Goal: Task Accomplishment & Management: Complete application form

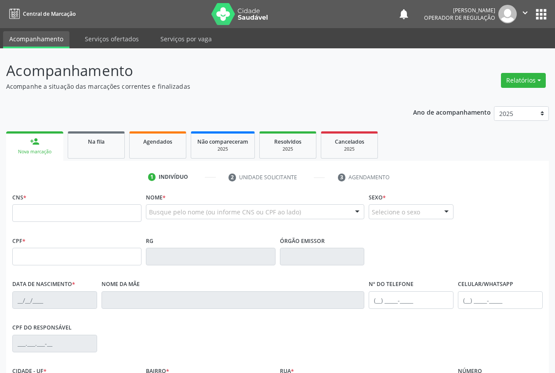
drag, startPoint x: 36, startPoint y: 213, endPoint x: 22, endPoint y: 208, distance: 15.0
click at [35, 213] on input "text" at bounding box center [76, 213] width 129 height 18
type input "160 2501 8406 0018"
type input "[DATE]"
type input "[PERSON_NAME]"
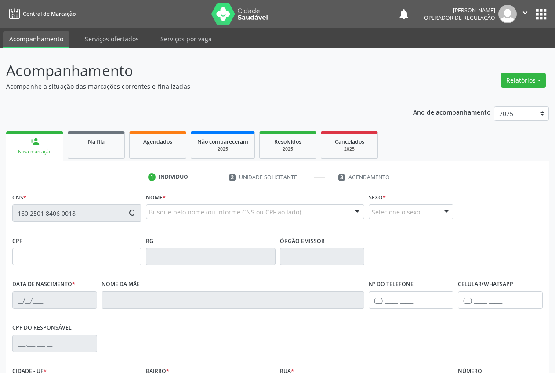
type input "[PHONE_NUMBER]"
type input "S/N"
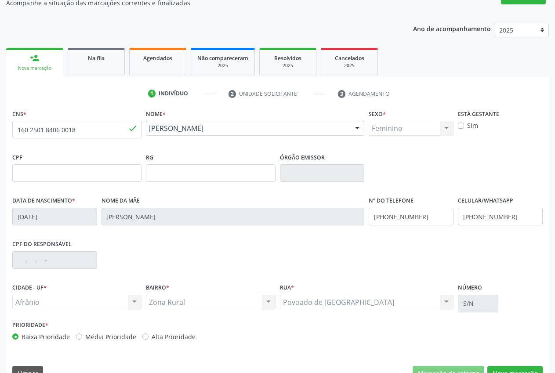
scroll to position [103, 0]
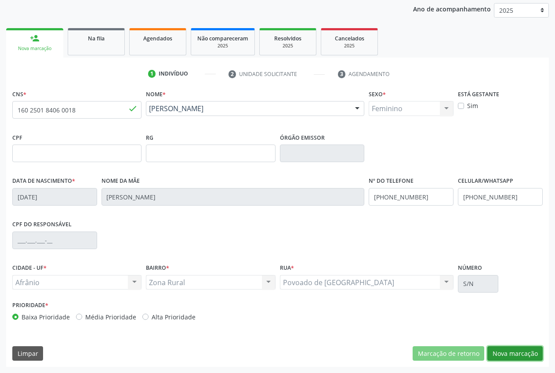
click at [527, 355] on button "Nova marcação" at bounding box center [514, 353] width 55 height 15
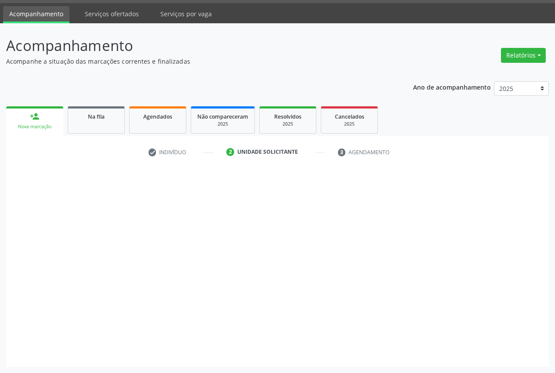
scroll to position [25, 0]
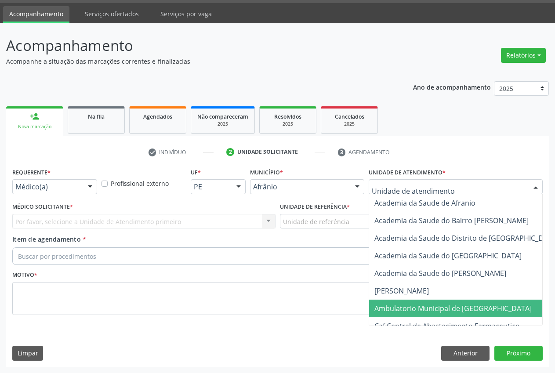
click at [434, 313] on span "Ambulatorio Municipal de [GEOGRAPHIC_DATA]" at bounding box center [452, 309] width 157 height 10
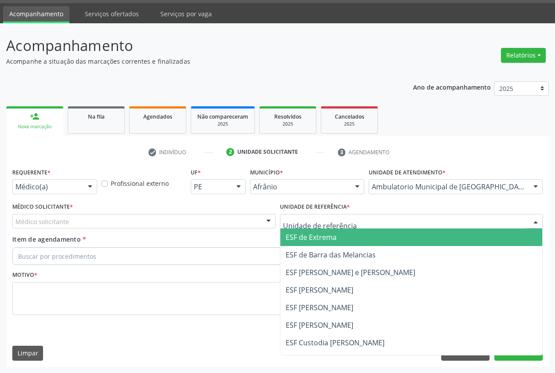
click at [342, 239] on span "ESF de Extrema" at bounding box center [411, 238] width 262 height 18
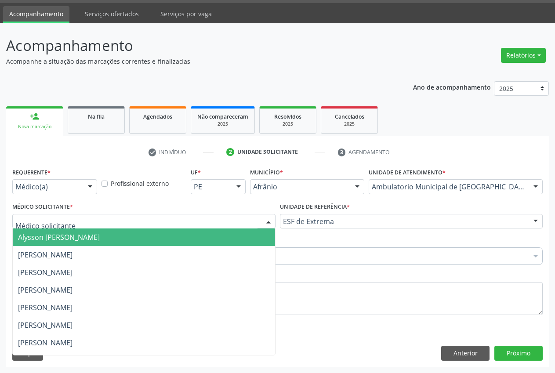
click at [267, 224] on div at bounding box center [268, 221] width 13 height 15
click at [247, 238] on span "Alysson [PERSON_NAME]" at bounding box center [144, 238] width 262 height 18
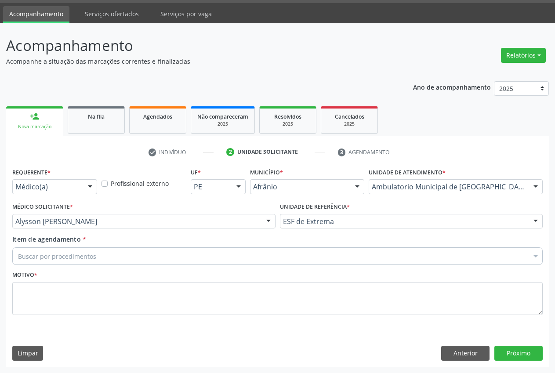
click at [150, 258] on div "Buscar por procedimentos" at bounding box center [277, 256] width 531 height 18
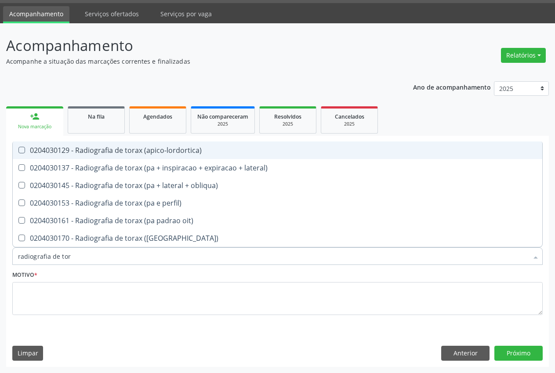
type input "radiografia de [PERSON_NAME]"
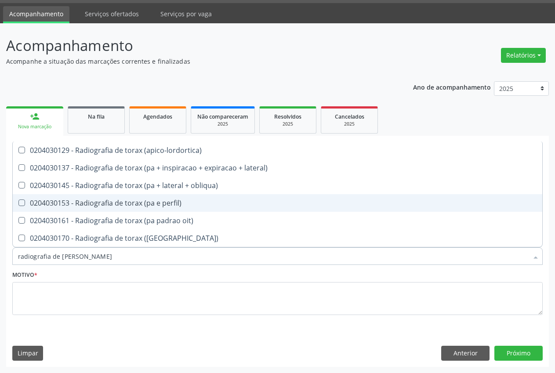
click at [215, 200] on div "0204030153 - Radiografia de torax (pa e perfil)" at bounding box center [277, 203] width 519 height 7
checkbox perfil\) "true"
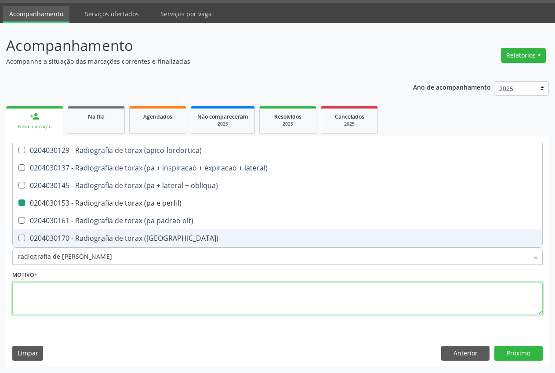
click at [163, 292] on textarea at bounding box center [277, 298] width 531 height 33
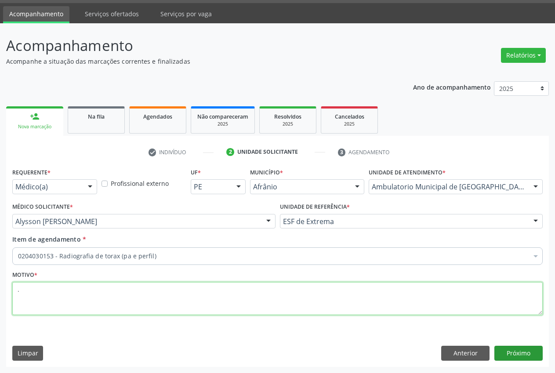
type textarea "."
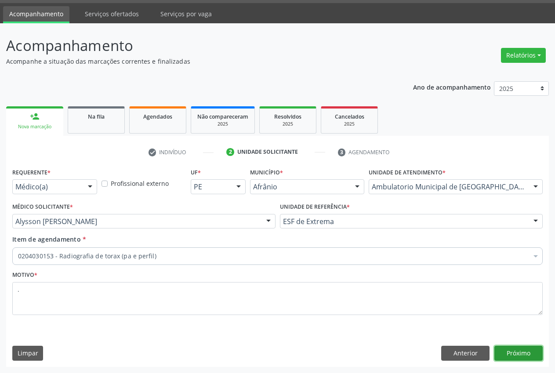
click at [537, 352] on button "Próximo" at bounding box center [518, 353] width 48 height 15
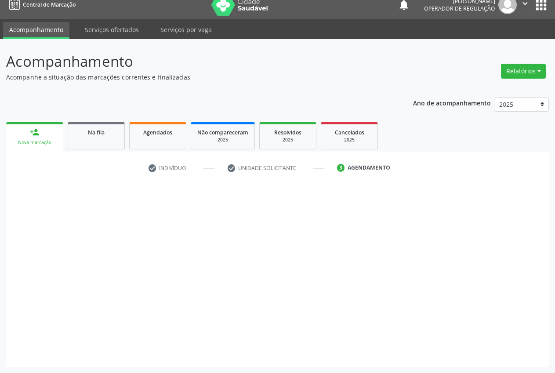
scroll to position [9, 0]
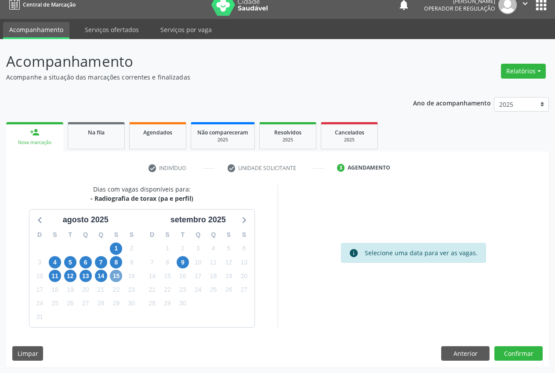
click at [112, 277] on span "15" at bounding box center [116, 276] width 12 height 12
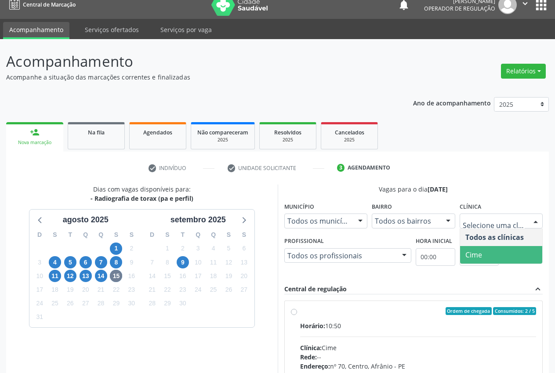
click at [491, 251] on span "Cime" at bounding box center [501, 255] width 83 height 18
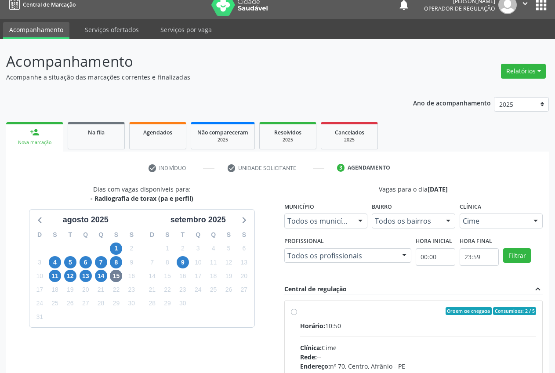
click at [327, 313] on div "Ordem de chegada Consumidos: 2 / 5" at bounding box center [418, 311] width 236 height 8
click at [297, 313] on input "Ordem de chegada Consumidos: 2 / 5 Horário: 10:50 Clínica: Cime Rede: -- Endere…" at bounding box center [294, 311] width 6 height 8
radio input "true"
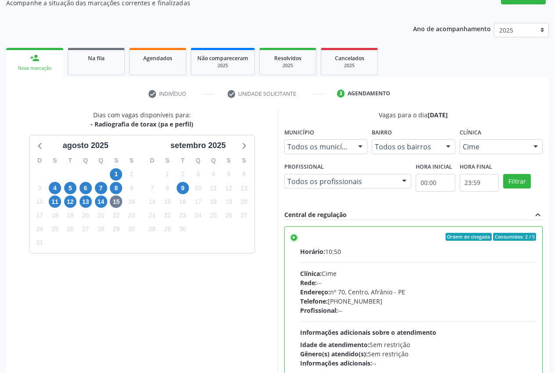
scroll to position [152, 0]
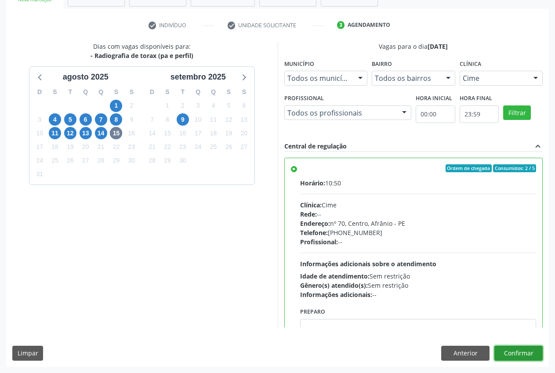
click at [524, 349] on button "Confirmar" at bounding box center [518, 353] width 48 height 15
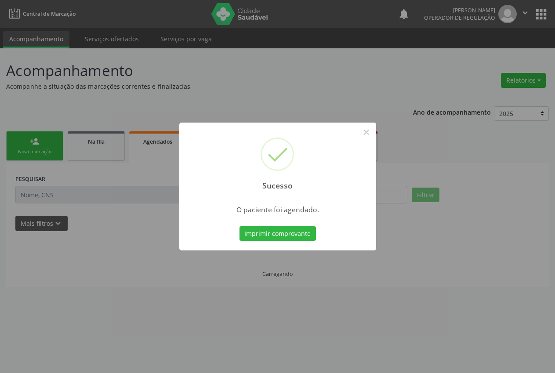
scroll to position [0, 0]
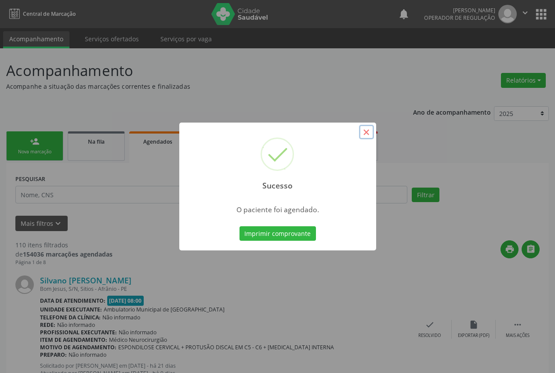
click at [367, 131] on button "×" at bounding box center [366, 132] width 15 height 15
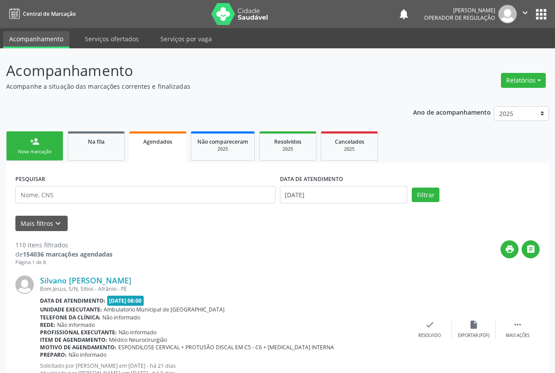
click at [20, 142] on link "person_add Nova marcação" at bounding box center [34, 145] width 57 height 29
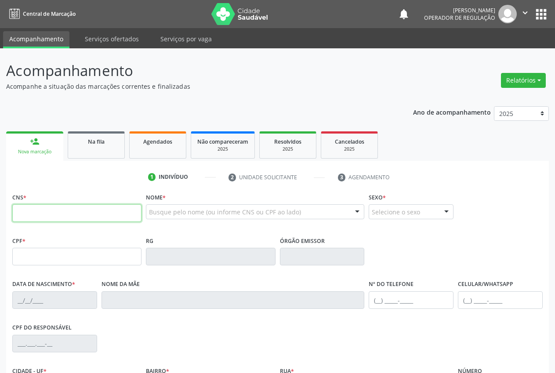
click at [26, 215] on input "text" at bounding box center [76, 213] width 129 height 18
type input "1"
type input "705 8034 8874 3533"
type input "[DATE]"
type input "[PERSON_NAME]"
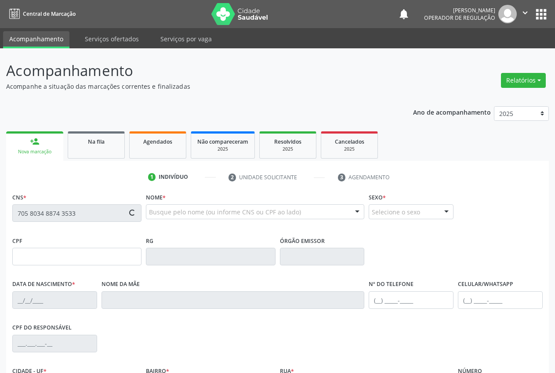
type input "[PHONE_NUMBER]"
type input "34"
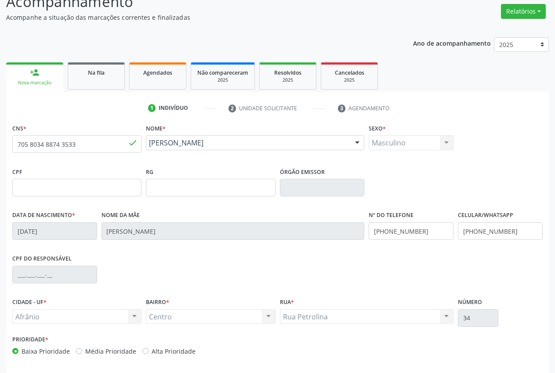
scroll to position [103, 0]
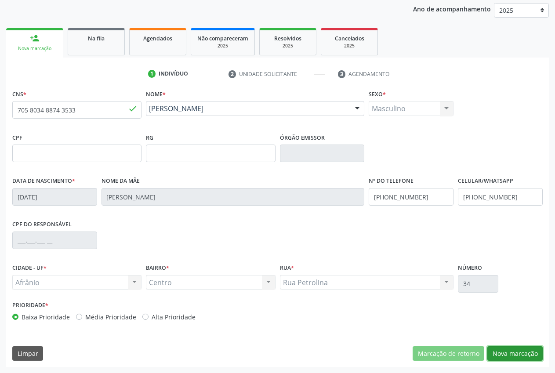
click at [524, 353] on button "Nova marcação" at bounding box center [514, 353] width 55 height 15
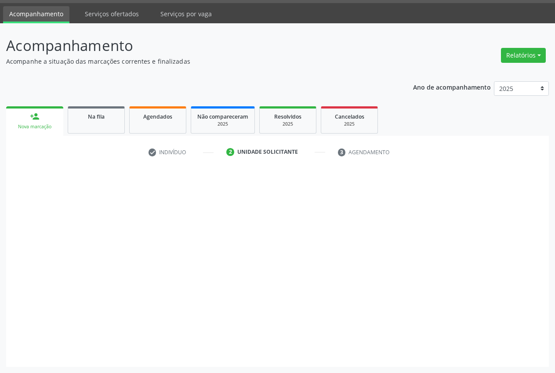
scroll to position [25, 0]
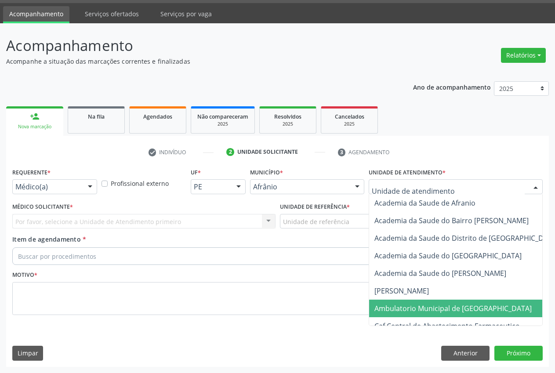
click at [422, 304] on span "Ambulatorio Municipal de [GEOGRAPHIC_DATA]" at bounding box center [452, 309] width 157 height 10
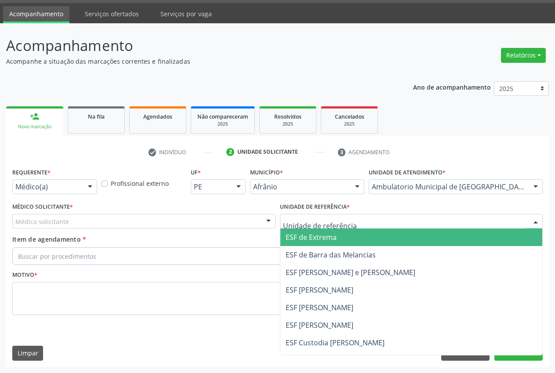
click at [352, 239] on span "ESF de Extrema" at bounding box center [411, 238] width 262 height 18
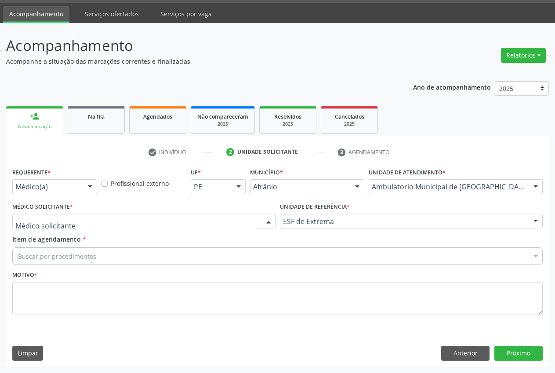
click at [253, 221] on div at bounding box center [143, 221] width 263 height 15
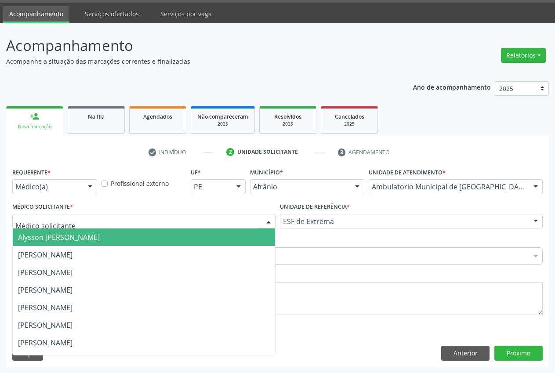
click at [229, 238] on span "Alysson [PERSON_NAME]" at bounding box center [144, 238] width 262 height 18
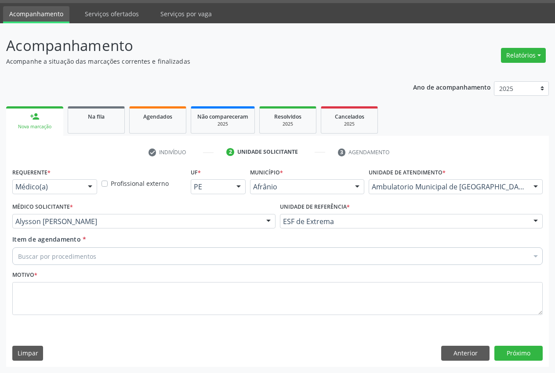
click at [530, 254] on div at bounding box center [535, 257] width 13 height 15
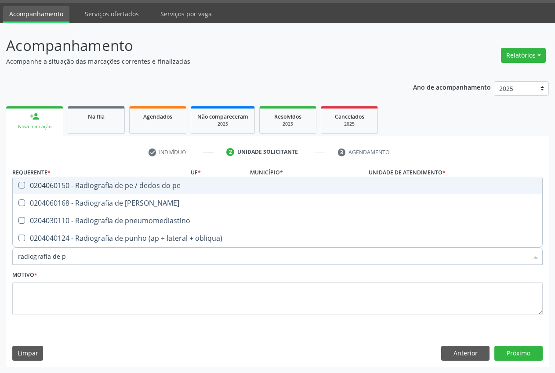
type input "radiografia de pe"
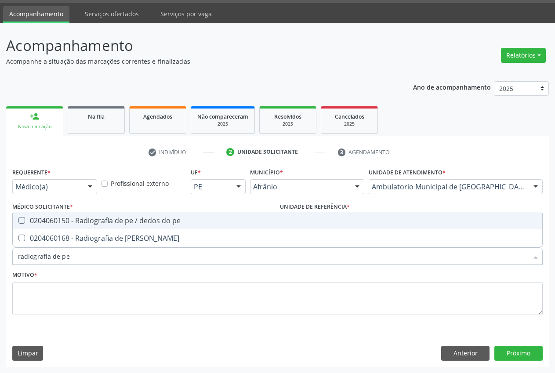
click at [138, 226] on span "0204060150 - Radiografia de pe / dedos do pe" at bounding box center [278, 221] width 530 height 18
checkbox pe "true"
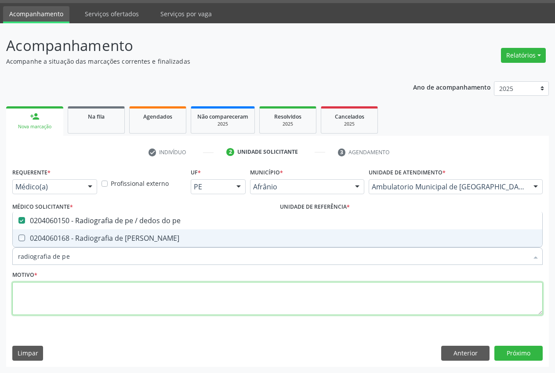
click at [151, 290] on textarea at bounding box center [277, 298] width 531 height 33
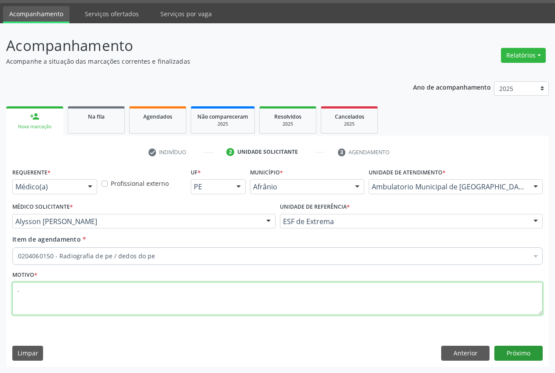
type textarea "."
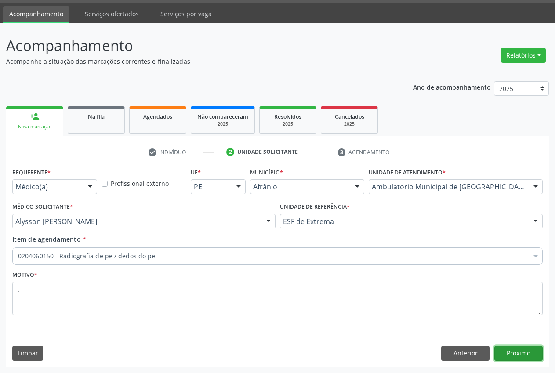
click at [519, 356] on button "Próximo" at bounding box center [518, 353] width 48 height 15
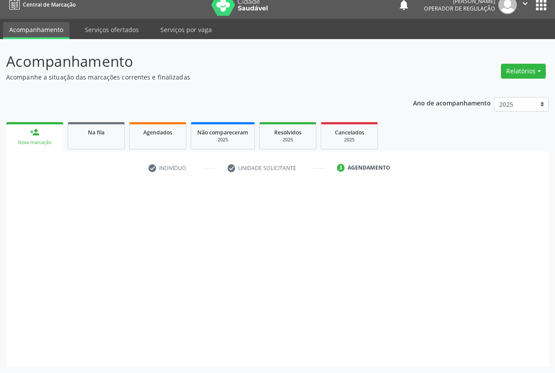
scroll to position [9, 0]
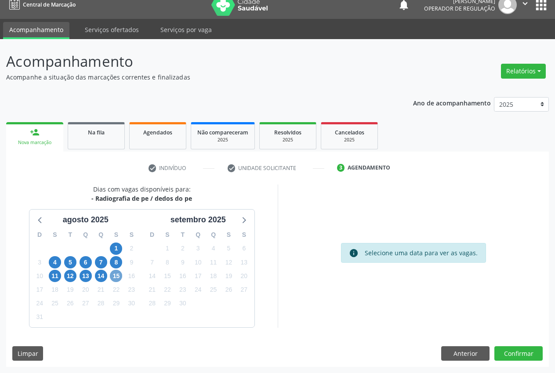
click at [115, 277] on span "15" at bounding box center [116, 276] width 12 height 12
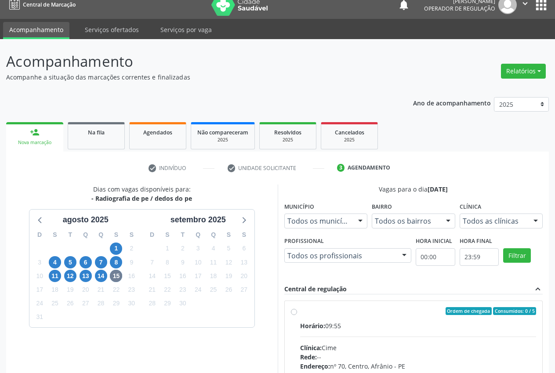
click at [525, 222] on div "Todos as clínicas" at bounding box center [502, 221] width 84 height 15
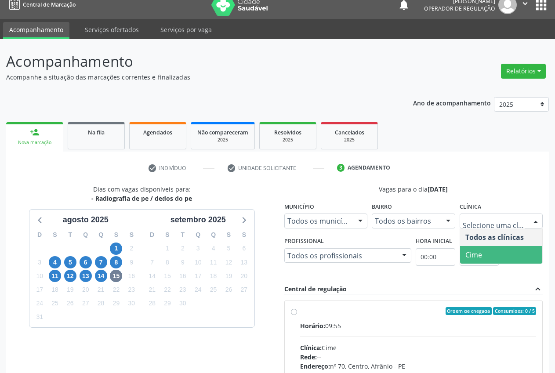
click at [503, 257] on span "Cime" at bounding box center [501, 255] width 83 height 18
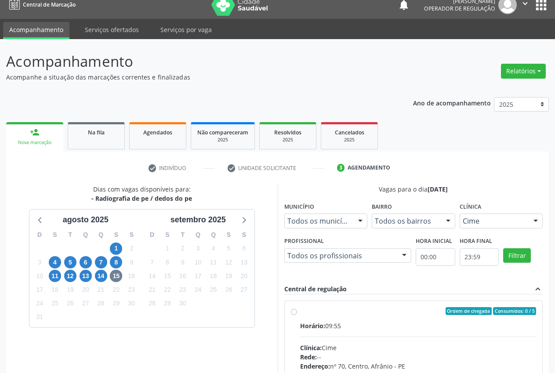
click at [315, 313] on div "Ordem de chegada Consumidos: 0 / 5" at bounding box center [418, 311] width 236 height 8
click at [297, 313] on input "Ordem de chegada Consumidos: 0 / 5 Horário: 09:55 Clínica: Cime Rede: -- Endere…" at bounding box center [294, 311] width 6 height 8
radio input "true"
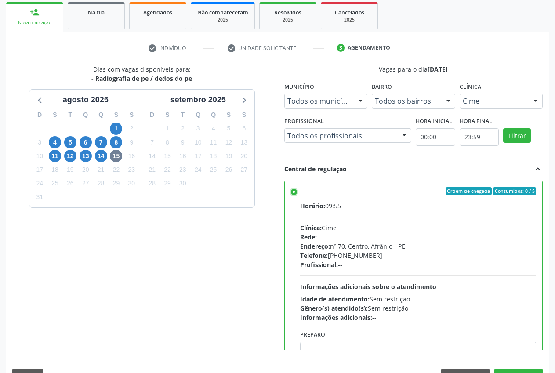
scroll to position [152, 0]
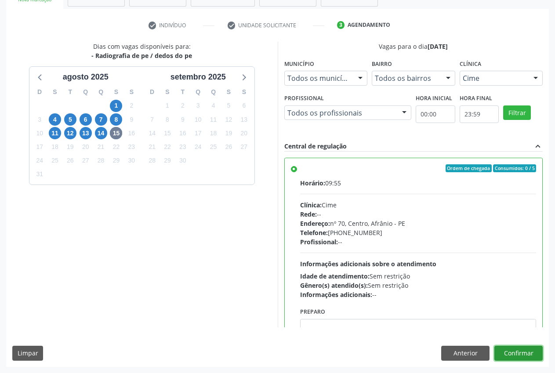
click at [519, 357] on button "Confirmar" at bounding box center [518, 353] width 48 height 15
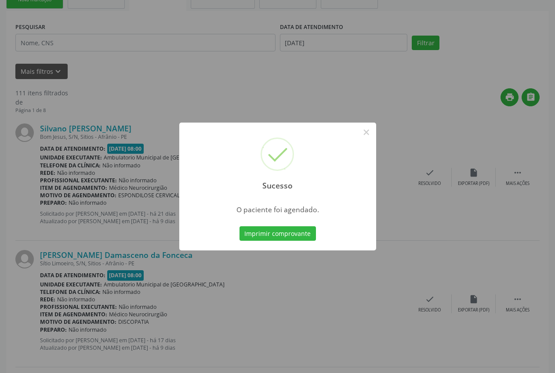
scroll to position [0, 0]
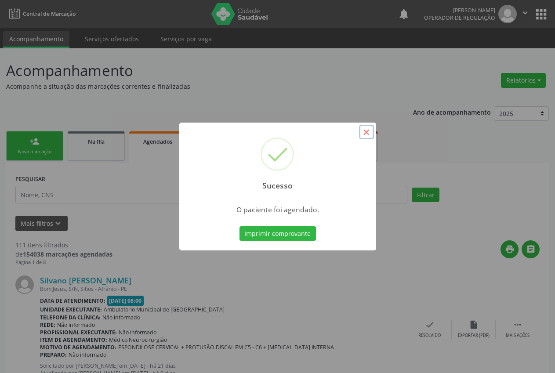
click at [370, 131] on button "×" at bounding box center [366, 132] width 15 height 15
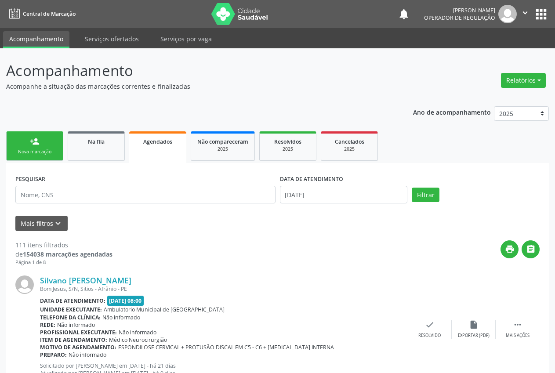
click at [56, 152] on div "Nova marcação" at bounding box center [35, 152] width 44 height 7
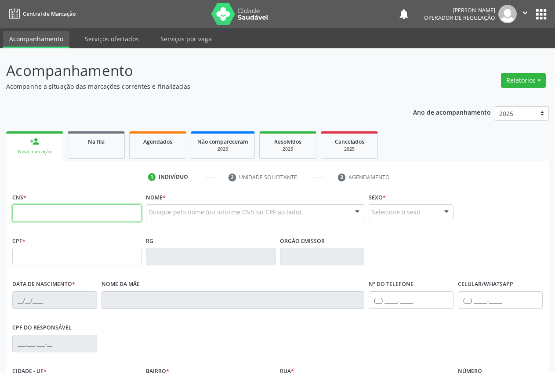
click at [33, 219] on input "text" at bounding box center [76, 213] width 129 height 18
click at [62, 209] on input "text" at bounding box center [76, 213] width 129 height 18
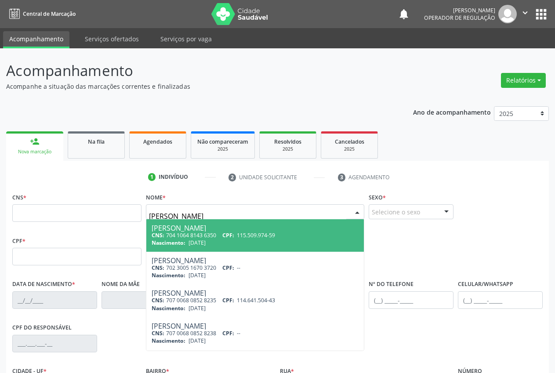
type input "[PERSON_NAME]"
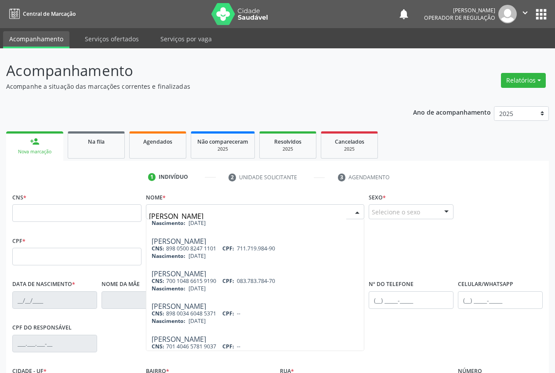
scroll to position [195, 0]
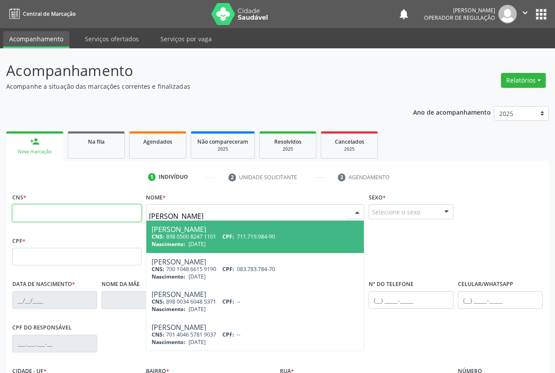
click at [61, 211] on input "text" at bounding box center [76, 213] width 129 height 18
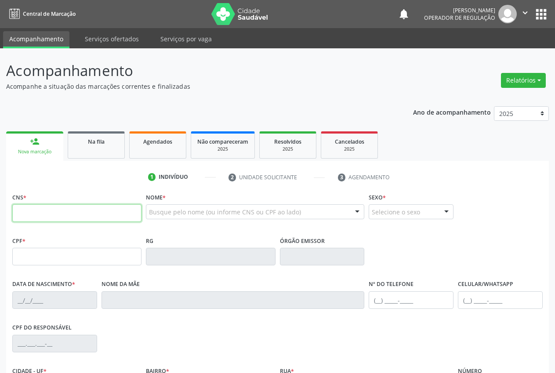
scroll to position [0, 0]
type input "704 2027 1186 7388"
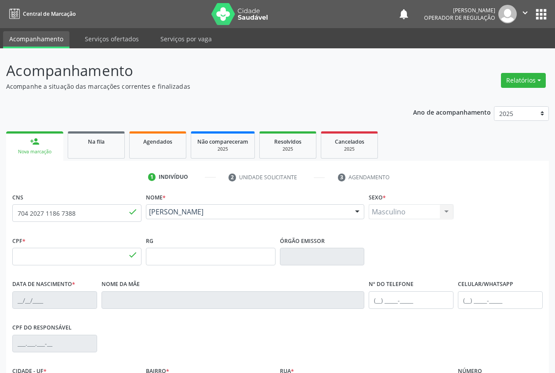
type input "125.830.364-75"
type input "[DATE]"
type input "[PERSON_NAME] Damasceno"
type input "[PHONE_NUMBER]"
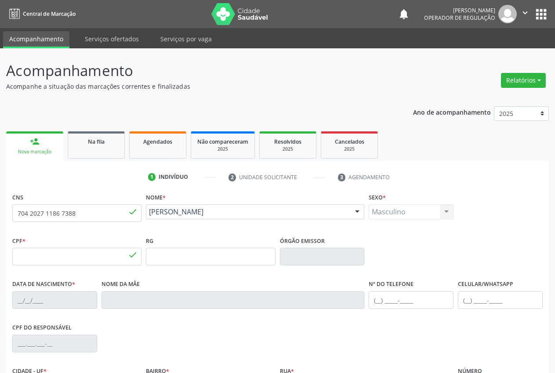
type input "S/N"
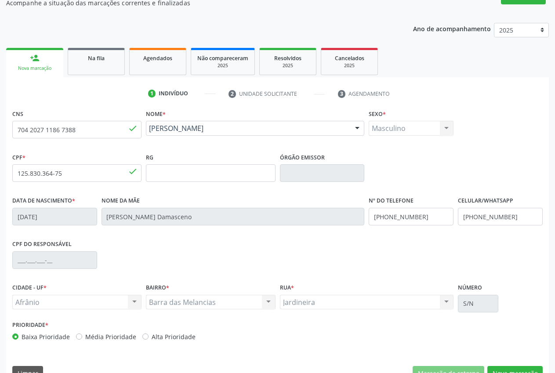
scroll to position [103, 0]
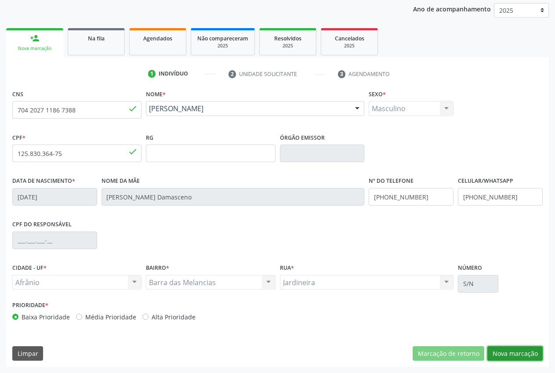
click at [523, 357] on button "Nova marcação" at bounding box center [514, 353] width 55 height 15
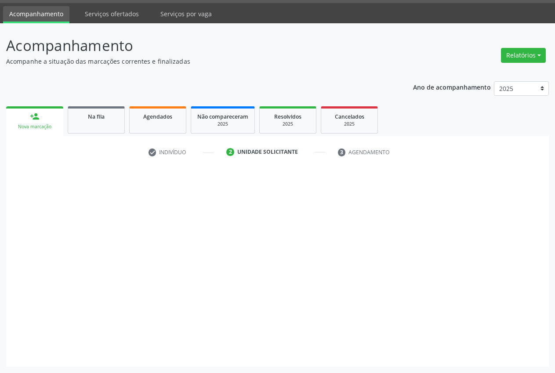
scroll to position [25, 0]
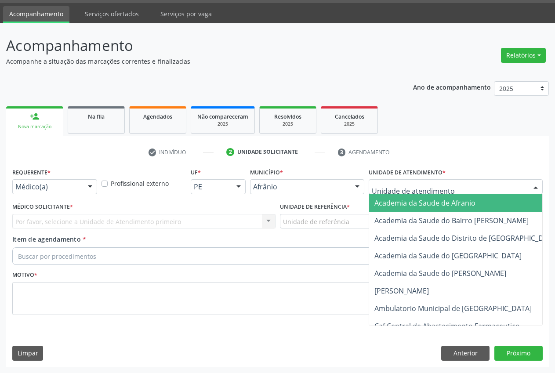
click at [457, 184] on div at bounding box center [456, 186] width 174 height 15
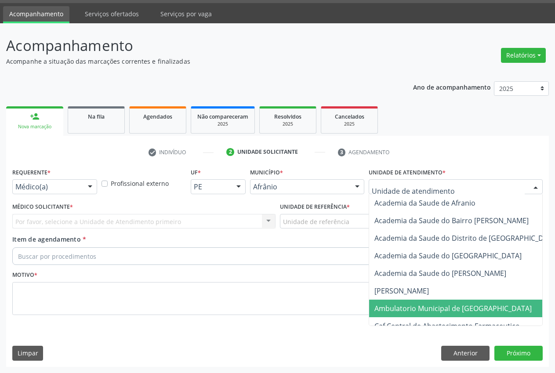
click at [423, 308] on span "Ambulatorio Municipal de [GEOGRAPHIC_DATA]" at bounding box center [452, 309] width 157 height 10
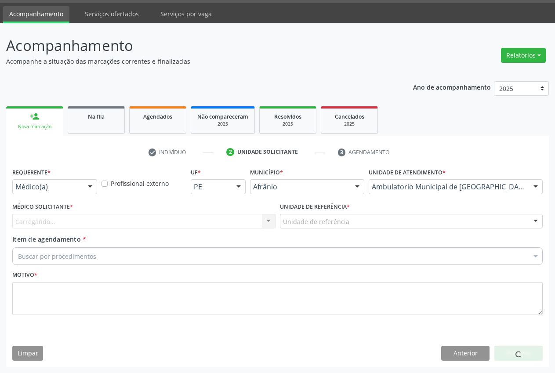
click at [355, 225] on div "Unidade de referência" at bounding box center [411, 221] width 263 height 15
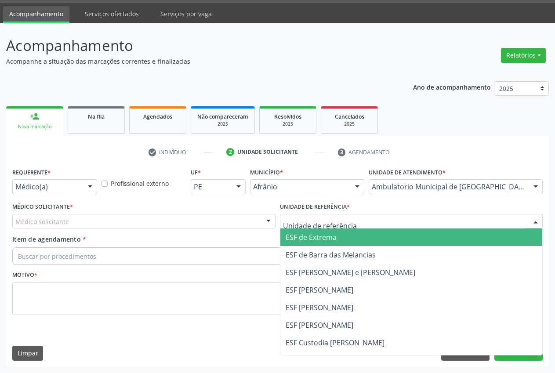
click at [360, 242] on span "ESF de Extrema" at bounding box center [411, 238] width 262 height 18
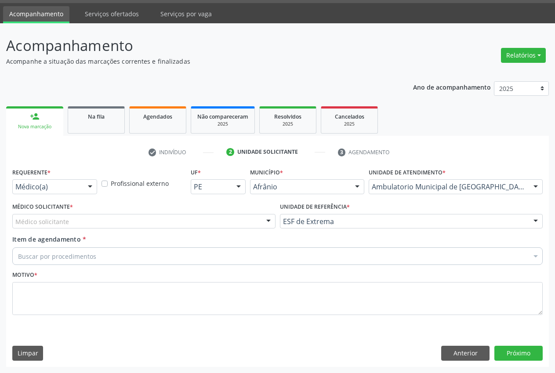
click at [268, 218] on div at bounding box center [268, 221] width 13 height 15
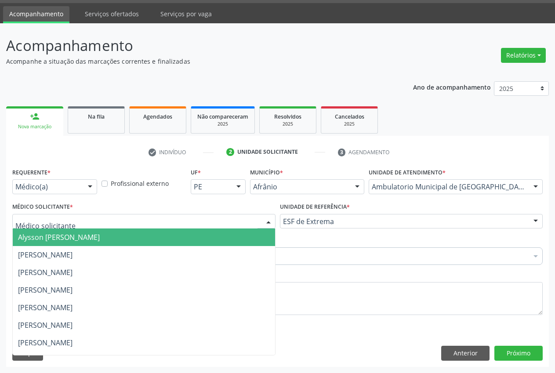
click at [247, 244] on span "Alysson [PERSON_NAME]" at bounding box center [144, 238] width 262 height 18
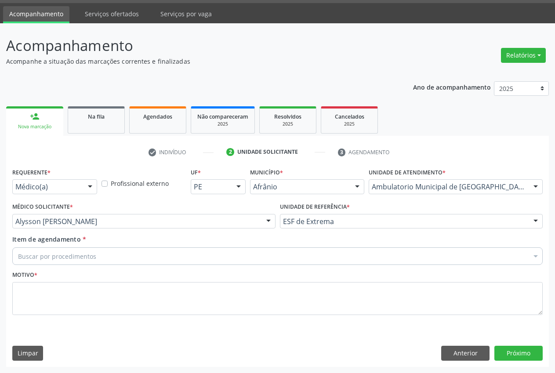
click at [124, 261] on div "Buscar por procedimentos" at bounding box center [277, 256] width 531 height 18
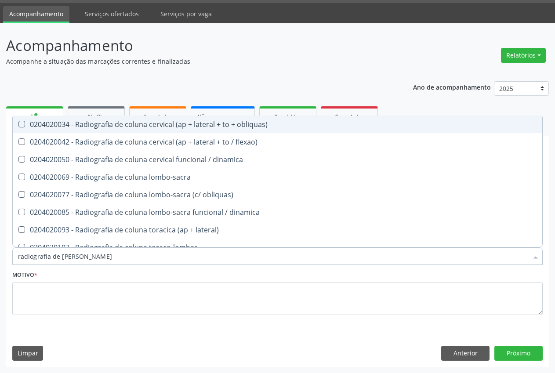
type input "radiografia de coluna"
click at [185, 124] on div "0204020034 - Radiografia de coluna cervical (ap + lateral + to + obliquas)" at bounding box center [277, 124] width 519 height 7
checkbox obliquas\) "true"
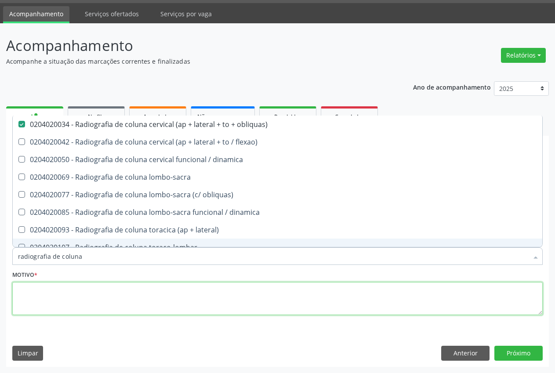
click at [148, 299] on textarea at bounding box center [277, 298] width 531 height 33
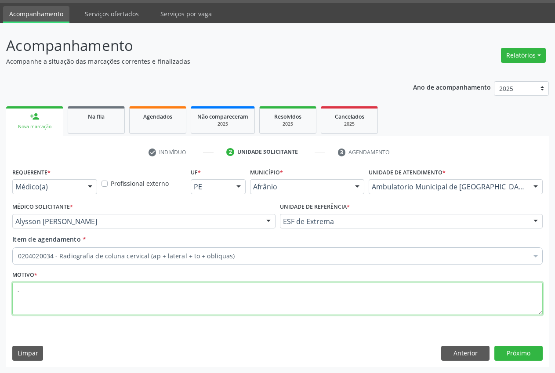
click at [85, 298] on textarea "," at bounding box center [277, 298] width 531 height 33
type textarea ","
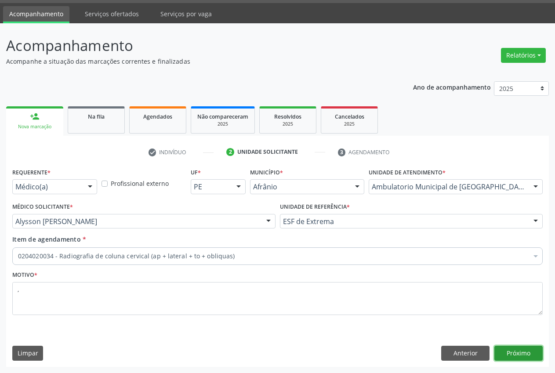
click at [526, 357] on button "Próximo" at bounding box center [518, 353] width 48 height 15
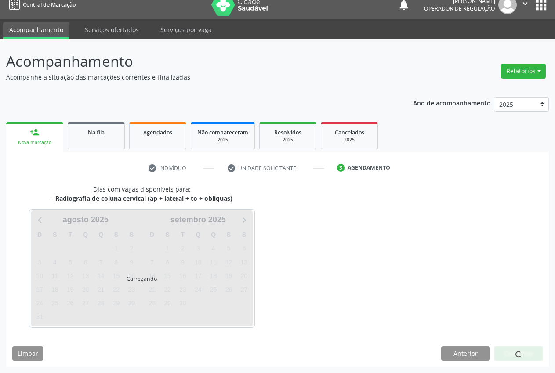
scroll to position [9, 0]
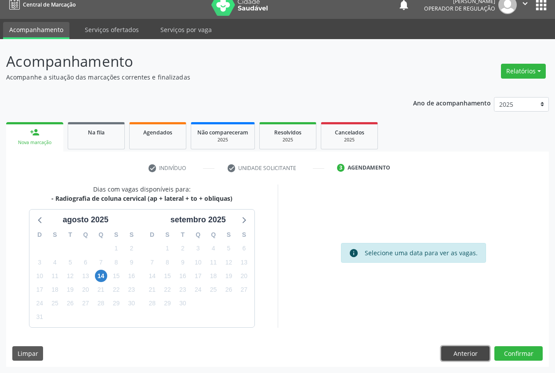
click at [475, 358] on button "Anterior" at bounding box center [465, 353] width 48 height 15
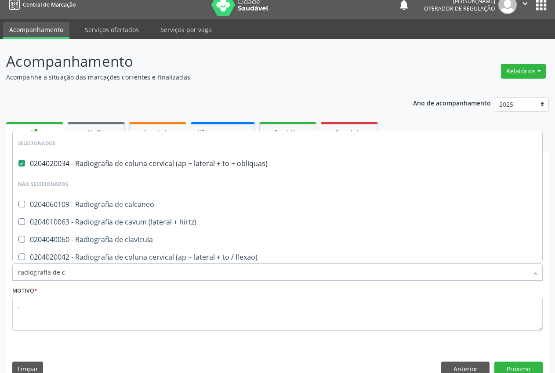
type input "radiografia de co"
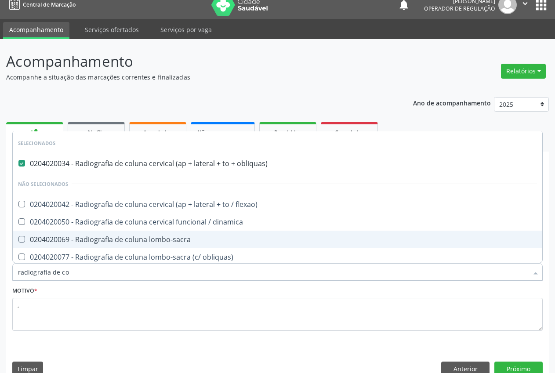
click at [165, 238] on div "0204020069 - Radiografia de coluna lombo-sacra" at bounding box center [277, 239] width 519 height 7
checkbox lombo-sacra "true"
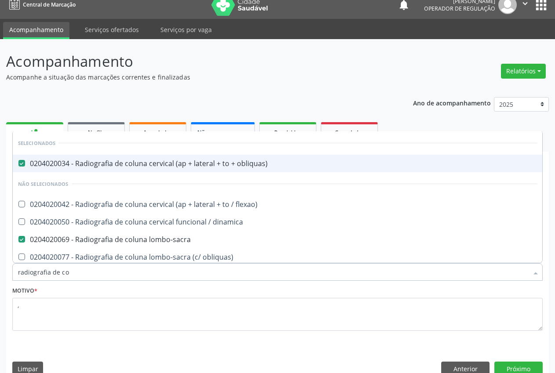
click at [20, 165] on obliquas\) at bounding box center [21, 163] width 7 height 7
click at [18, 165] on obliquas\) "checkbox" at bounding box center [16, 163] width 6 height 6
checkbox obliquas\) "false"
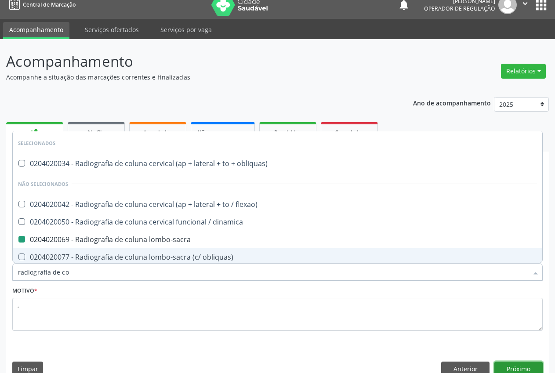
click at [508, 364] on button "Próximo" at bounding box center [518, 369] width 48 height 15
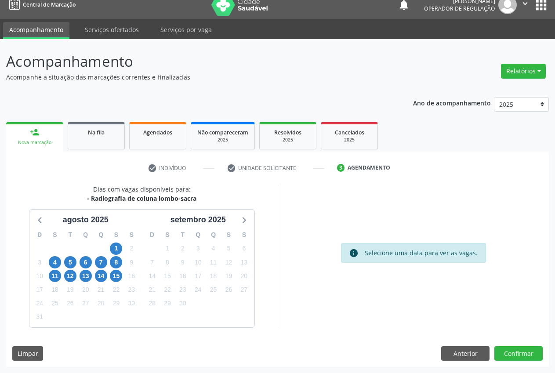
click at [120, 281] on div "15" at bounding box center [116, 276] width 12 height 14
click at [111, 272] on div "15" at bounding box center [116, 276] width 12 height 14
click at [113, 274] on span "15" at bounding box center [116, 276] width 12 height 12
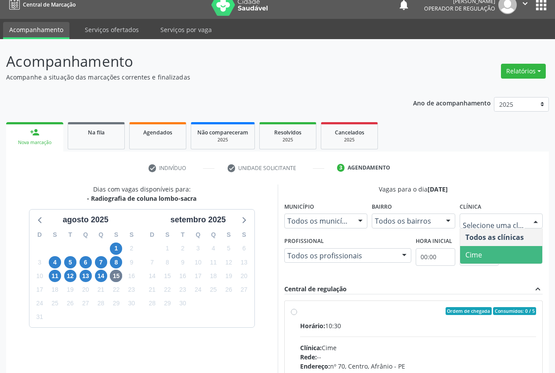
click at [515, 254] on span "Cime" at bounding box center [501, 255] width 83 height 18
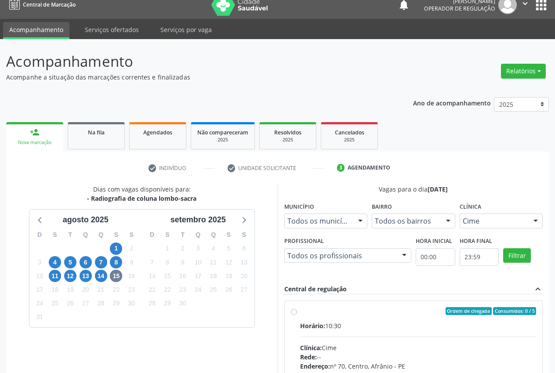
click at [292, 315] on div "Ordem de chegada Consumidos: 0 / 5 Horário: 10:30 Clínica: Cime Rede: -- Endere…" at bounding box center [414, 374] width 246 height 135
radio input "true"
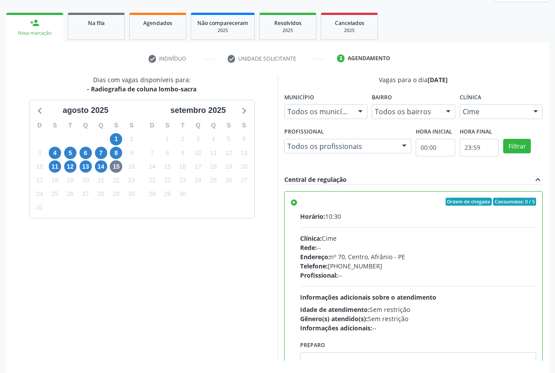
scroll to position [152, 0]
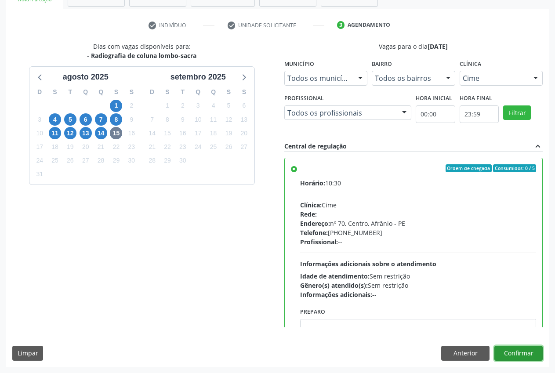
click at [520, 356] on button "Confirmar" at bounding box center [518, 353] width 48 height 15
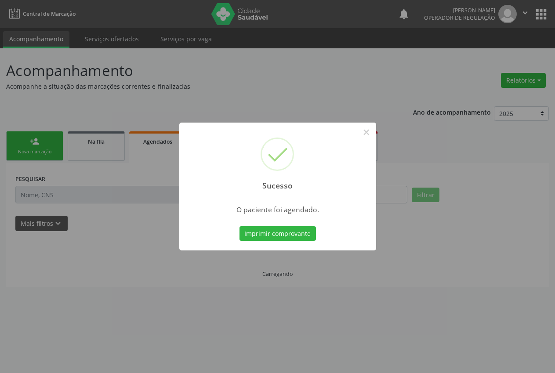
scroll to position [0, 0]
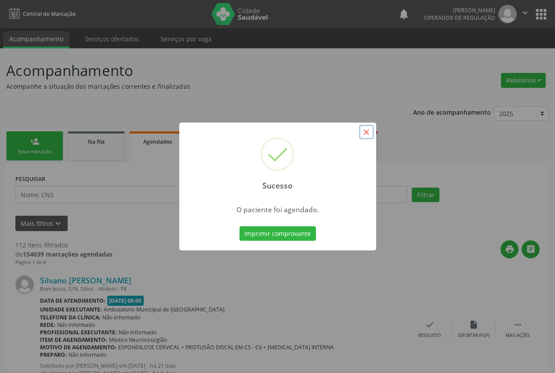
click at [368, 131] on button "×" at bounding box center [366, 132] width 15 height 15
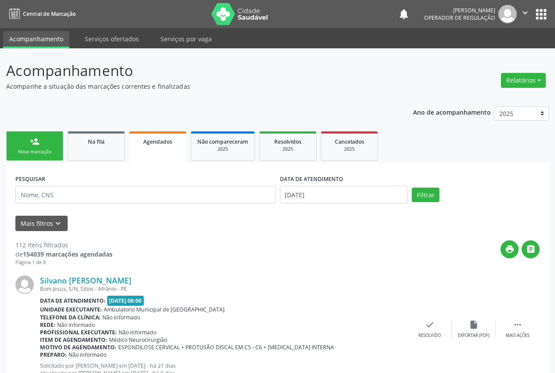
click at [41, 149] on div "Nova marcação" at bounding box center [35, 152] width 44 height 7
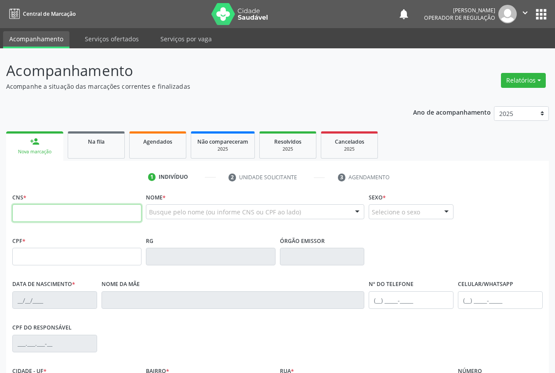
click at [69, 215] on input "text" at bounding box center [76, 213] width 129 height 18
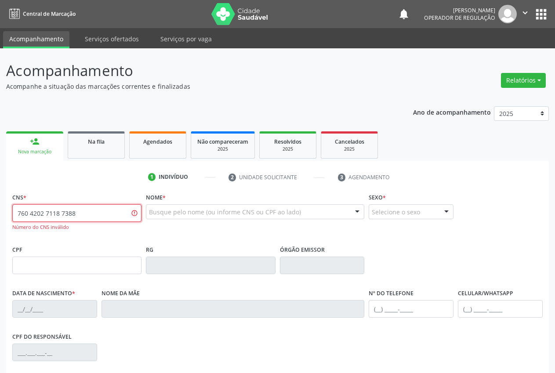
drag, startPoint x: 25, startPoint y: 214, endPoint x: 34, endPoint y: 211, distance: 8.8
click at [26, 213] on input "760 4202 7118 7388" at bounding box center [76, 213] width 129 height 18
type input "7"
type input "704 2027 1186 7388"
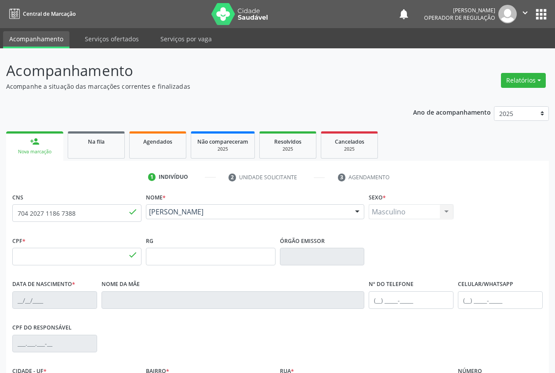
type input "125.830.364-75"
type input "[DATE]"
type input "[PERSON_NAME] Damasceno"
type input "[PHONE_NUMBER]"
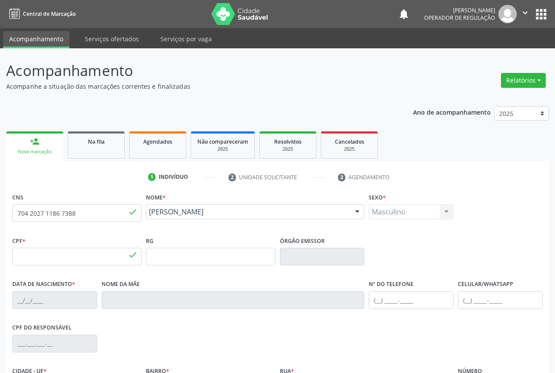
type input "S/N"
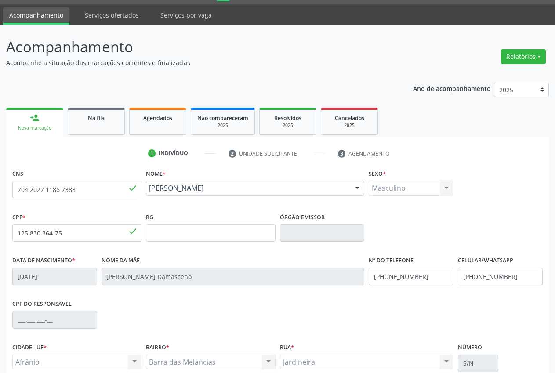
scroll to position [103, 0]
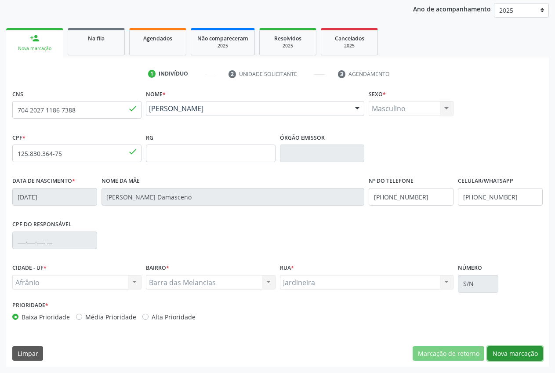
click at [513, 352] on button "Nova marcação" at bounding box center [514, 353] width 55 height 15
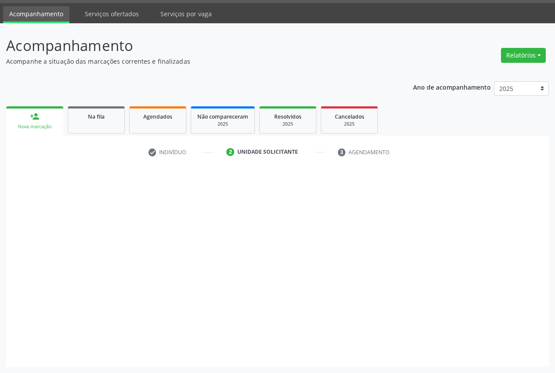
scroll to position [25, 0]
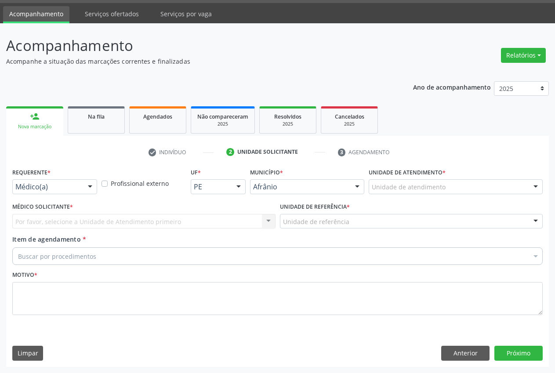
drag, startPoint x: 422, startPoint y: 180, endPoint x: 425, endPoint y: 189, distance: 9.3
click at [425, 189] on div "Unidade de atendimento" at bounding box center [456, 186] width 174 height 15
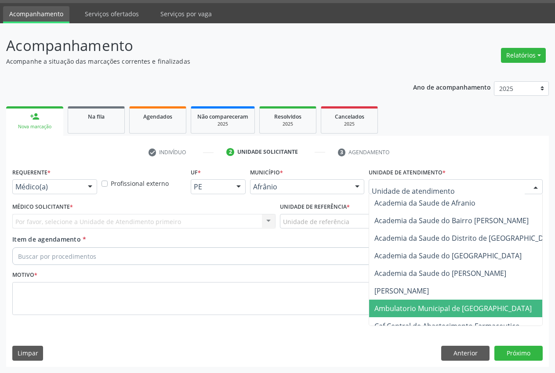
click at [433, 304] on span "Ambulatorio Municipal de [GEOGRAPHIC_DATA]" at bounding box center [452, 309] width 157 height 10
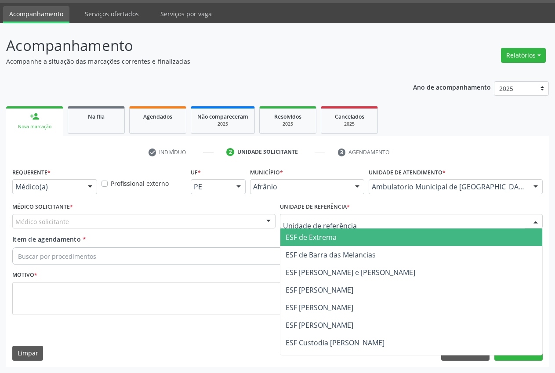
click at [338, 239] on span "ESF de Extrema" at bounding box center [411, 238] width 262 height 18
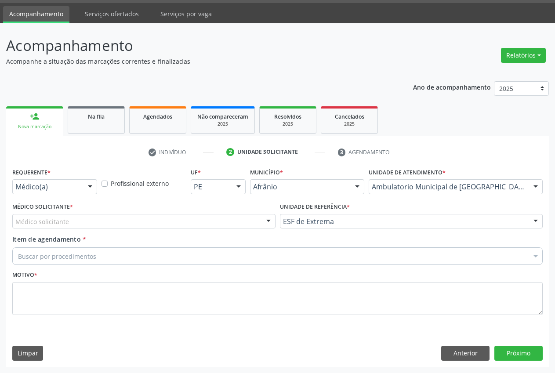
click at [241, 218] on div "Médico solicitante" at bounding box center [143, 221] width 263 height 15
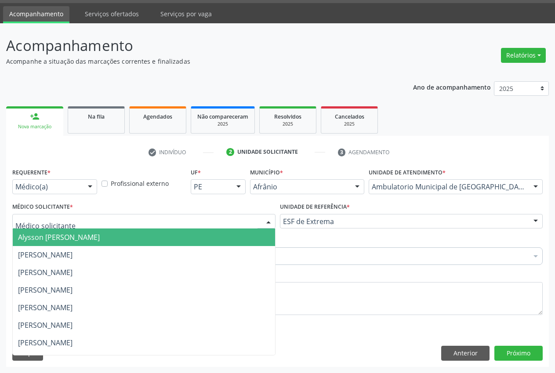
click at [236, 233] on span "Alysson [PERSON_NAME]" at bounding box center [144, 238] width 262 height 18
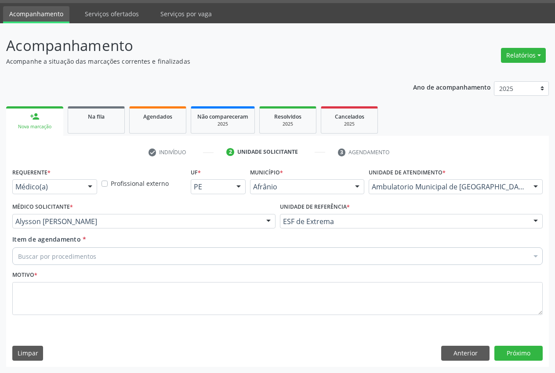
click at [227, 264] on div "Buscar por procedimentos" at bounding box center [277, 256] width 531 height 18
click at [18, 257] on input "Item de agendamento *" at bounding box center [18, 256] width 0 height 18
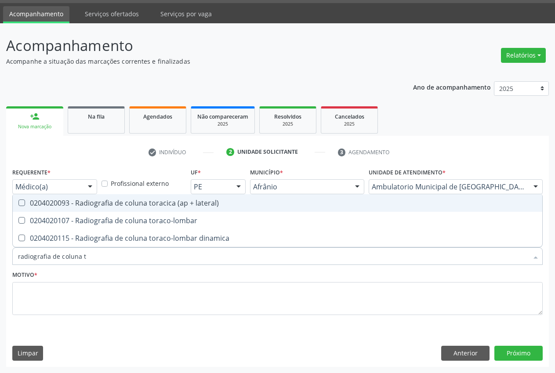
type input "radiografia de coluna to"
click at [226, 204] on div "0204020093 - Radiografia de coluna toracica (ap + lateral)" at bounding box center [277, 203] width 519 height 7
checkbox lateral\) "true"
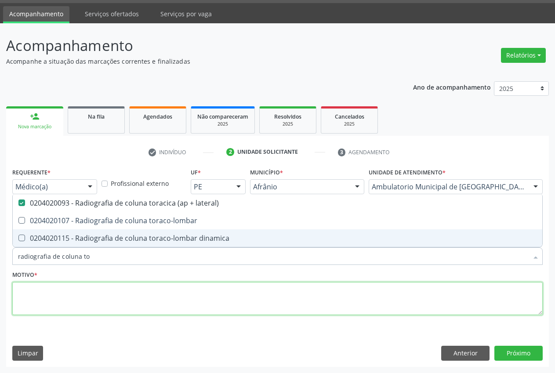
click at [218, 296] on textarea at bounding box center [277, 298] width 531 height 33
type textarea "."
checkbox toraco-lombar "true"
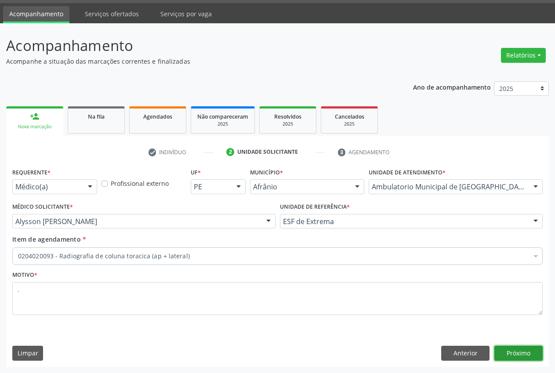
click at [527, 351] on button "Próximo" at bounding box center [518, 353] width 48 height 15
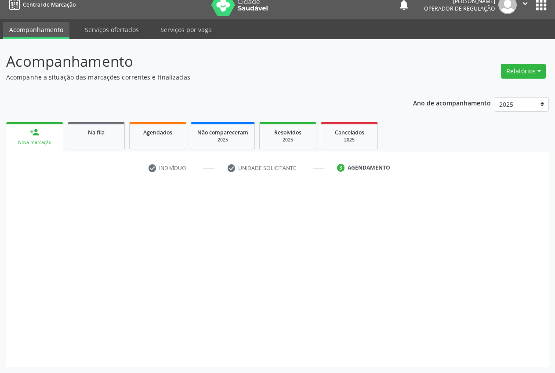
scroll to position [9, 0]
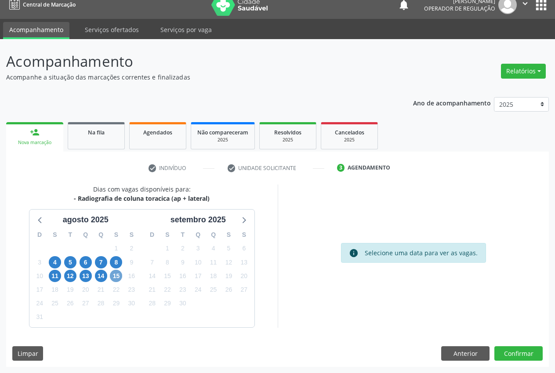
click at [116, 275] on span "15" at bounding box center [116, 276] width 12 height 12
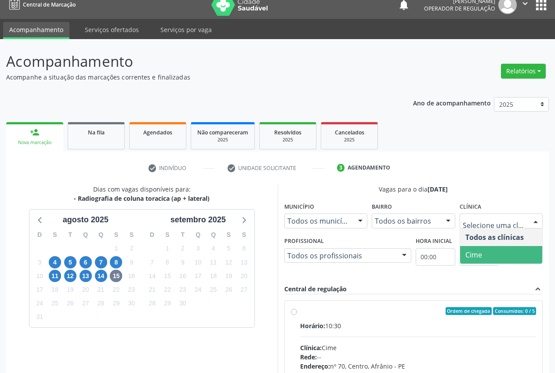
click at [495, 254] on span "Cime" at bounding box center [501, 255] width 83 height 18
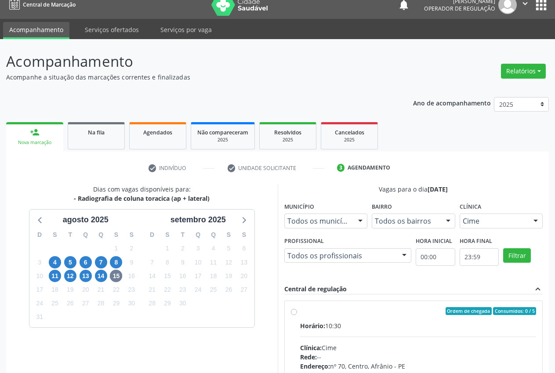
click at [306, 309] on div "Ordem de chegada Consumidos: 0 / 5" at bounding box center [418, 311] width 236 height 8
click at [297, 309] on input "Ordem de chegada Consumidos: 0 / 5 Horário: 10:30 Clínica: Cime Rede: -- Endere…" at bounding box center [294, 311] width 6 height 8
radio input "true"
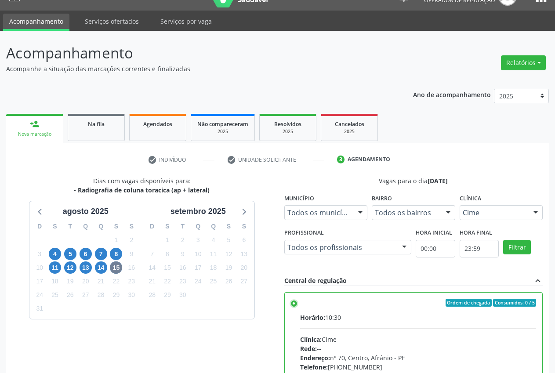
scroll to position [152, 0]
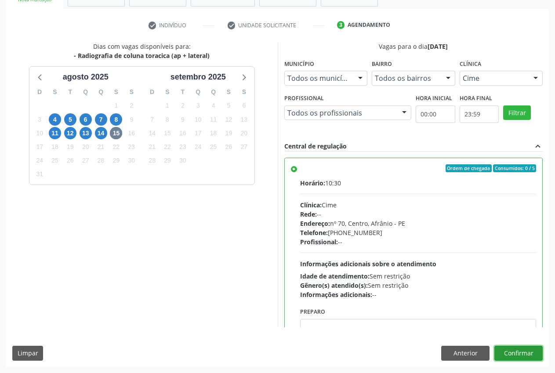
click at [528, 350] on button "Confirmar" at bounding box center [518, 353] width 48 height 15
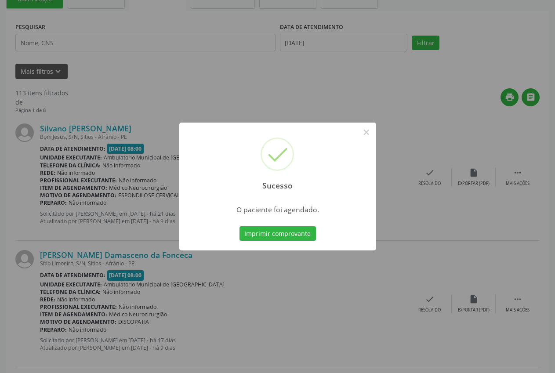
scroll to position [0, 0]
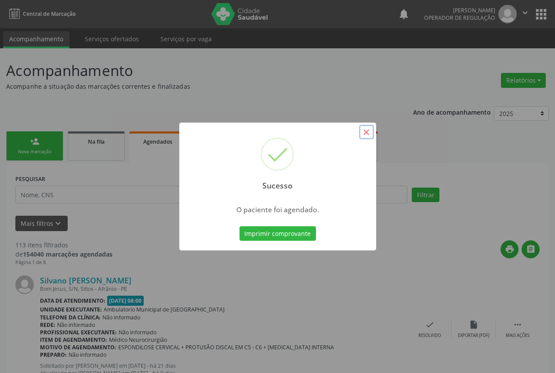
click at [367, 130] on button "×" at bounding box center [366, 132] width 15 height 15
